Goal: Information Seeking & Learning: Learn about a topic

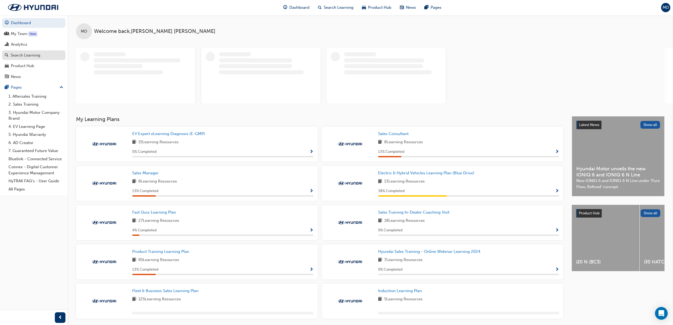
click at [27, 56] on div "Search Learning" at bounding box center [26, 55] width 30 height 6
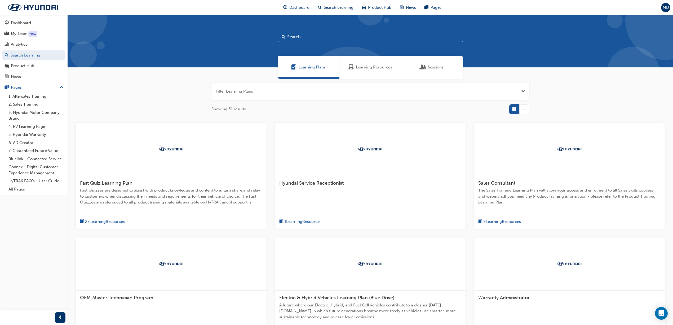
drag, startPoint x: 358, startPoint y: 67, endPoint x: 353, endPoint y: 65, distance: 5.6
click at [358, 68] on span "Learning Resources" at bounding box center [374, 67] width 36 height 6
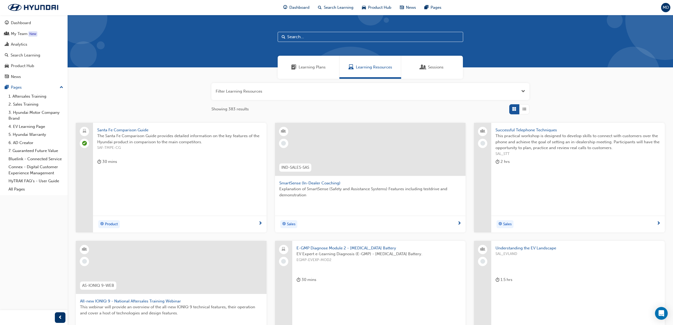
click at [371, 38] on input "text" at bounding box center [370, 37] width 185 height 10
type input "ev specialist"
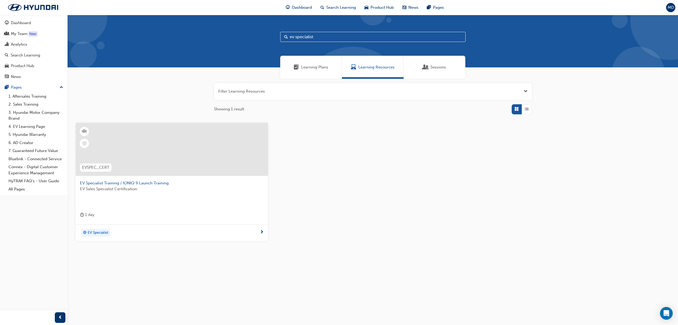
click at [141, 182] on span "EV Specialist Training / IONIQ 9 Launch Training" at bounding box center [172, 183] width 184 height 6
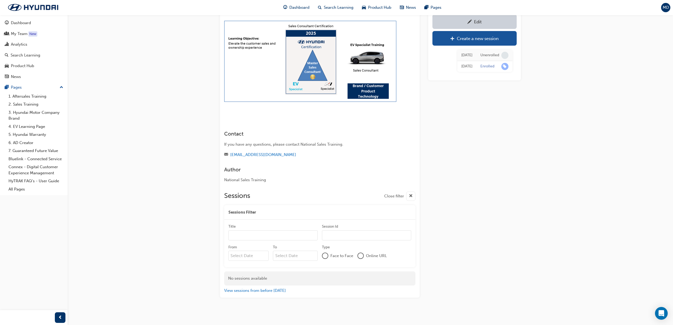
scroll to position [198, 0]
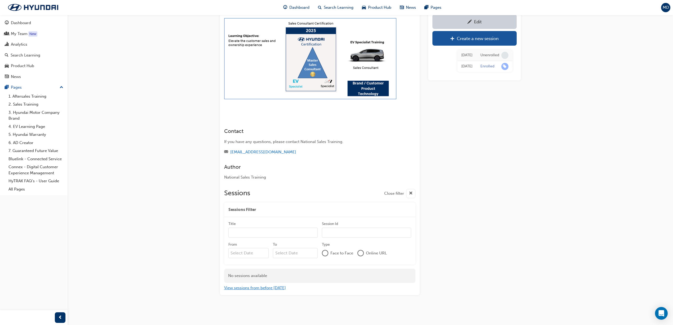
click at [249, 287] on button "View sessions from before [DATE]" at bounding box center [255, 288] width 62 height 6
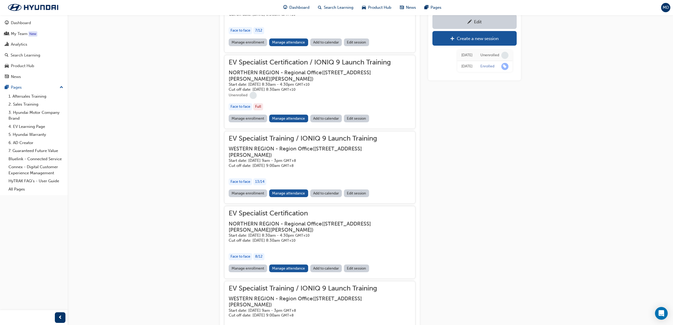
scroll to position [693, 0]
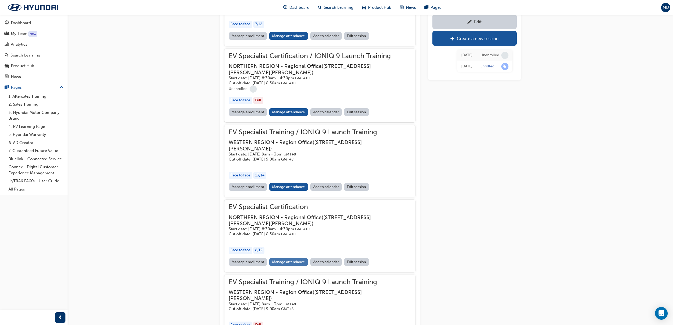
click at [289, 265] on link "Manage attendance" at bounding box center [288, 262] width 39 height 8
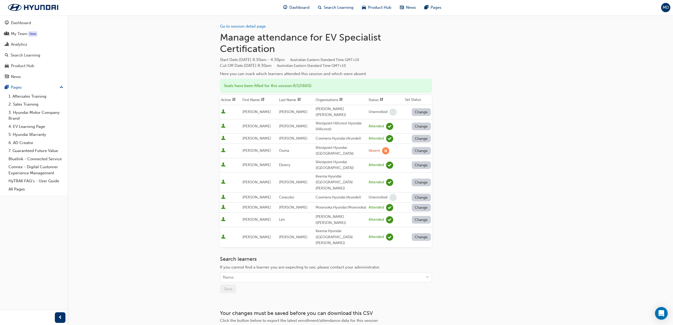
click at [418, 123] on button "Change" at bounding box center [421, 126] width 19 height 8
click at [489, 132] on div "Go to session detail page Manage attendance for EV Specialist Certification Sta…" at bounding box center [370, 174] width 301 height 319
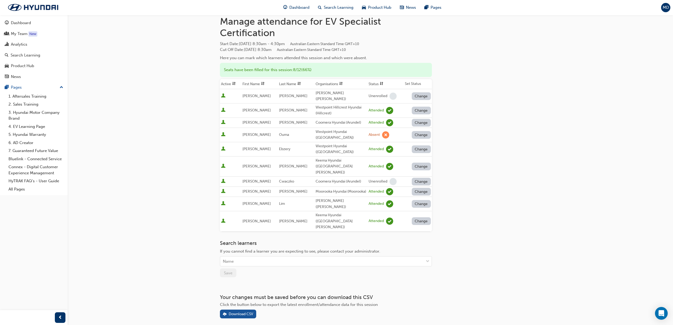
scroll to position [25, 0]
